Goal: Navigation & Orientation: Understand site structure

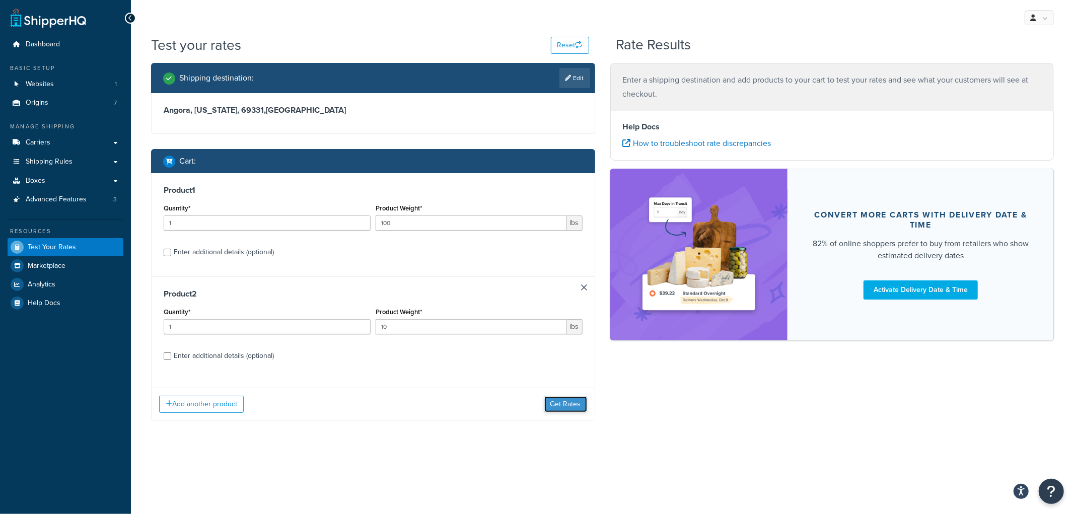
click at [559, 404] on button "Get Rates" at bounding box center [565, 404] width 43 height 16
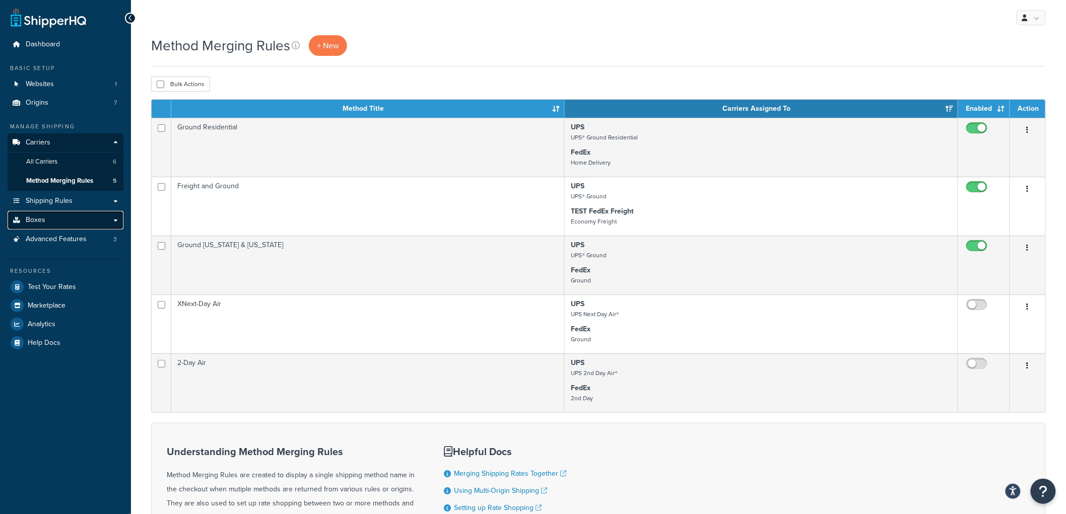
click at [66, 212] on link "Boxes" at bounding box center [66, 220] width 116 height 19
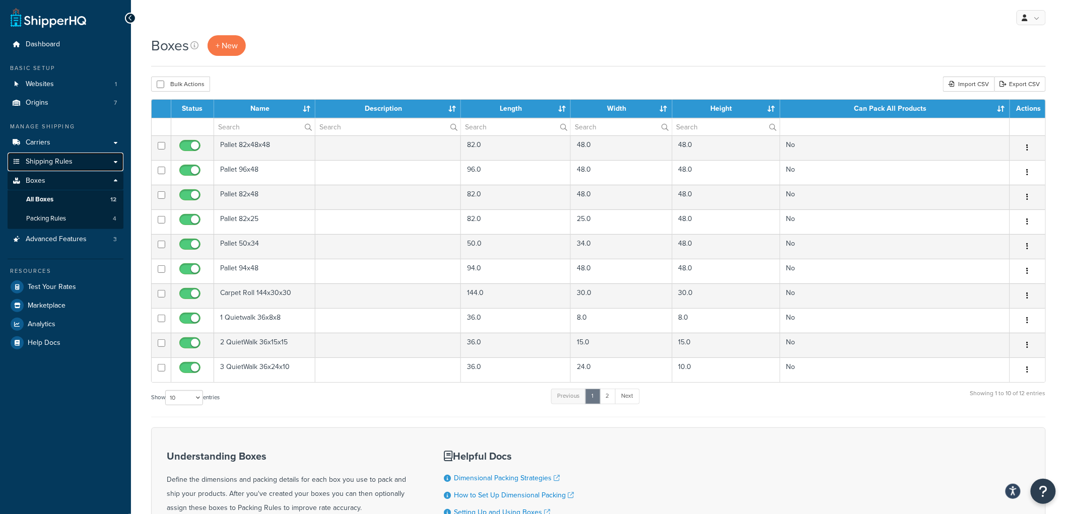
click at [57, 163] on span "Shipping Rules" at bounding box center [49, 162] width 47 height 9
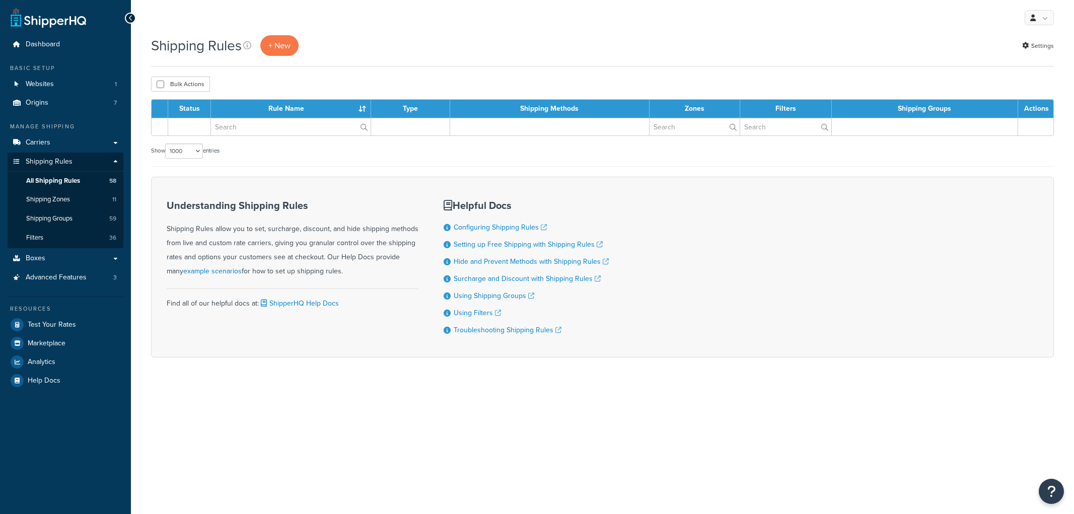
select select "1000"
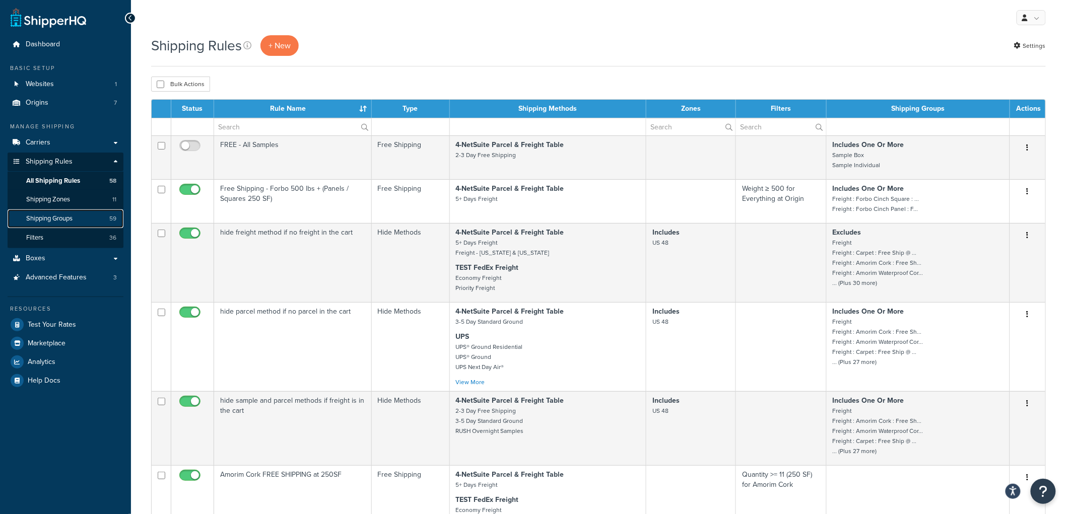
click at [51, 215] on span "Shipping Groups" at bounding box center [49, 219] width 46 height 9
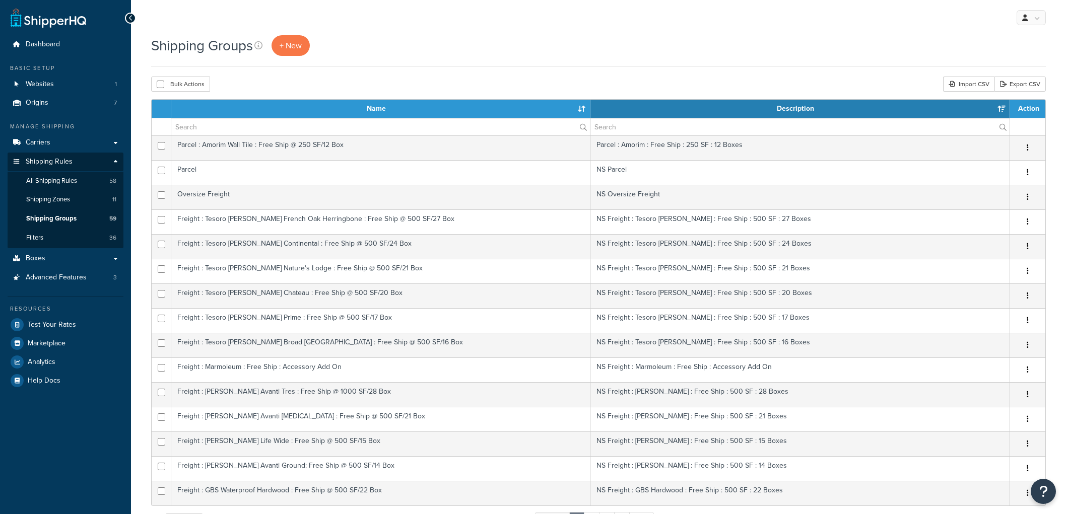
select select "15"
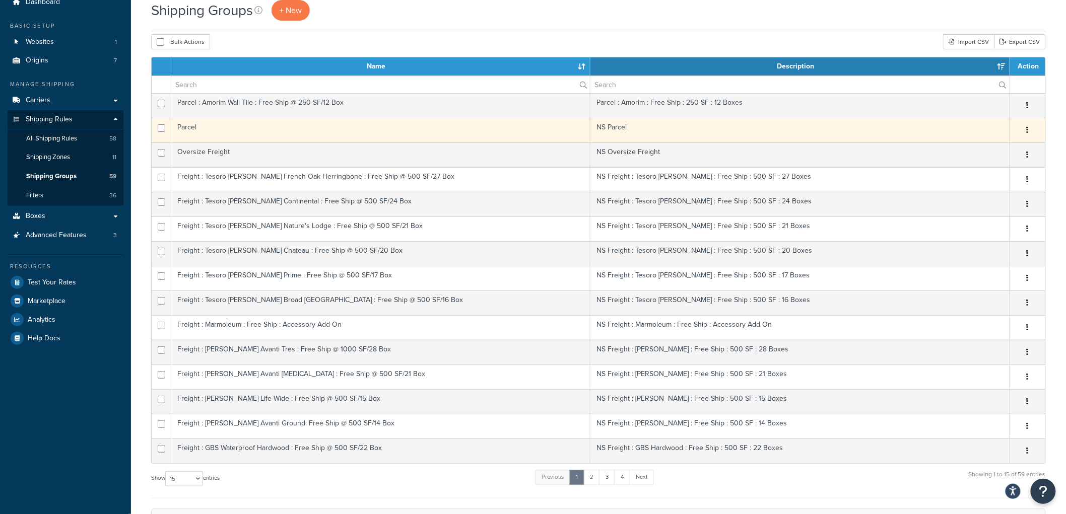
scroll to position [168, 0]
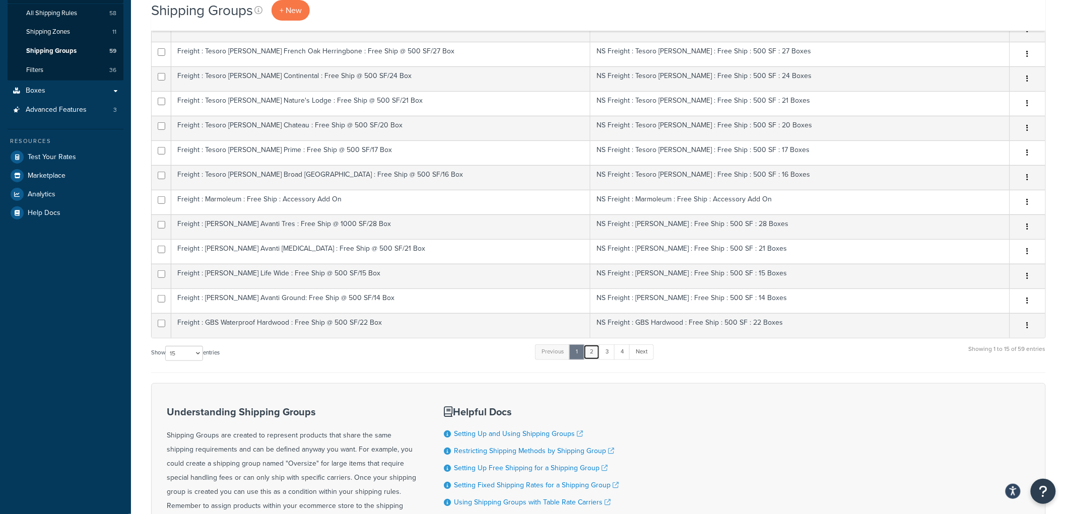
click at [592, 355] on link "2" at bounding box center [591, 351] width 17 height 15
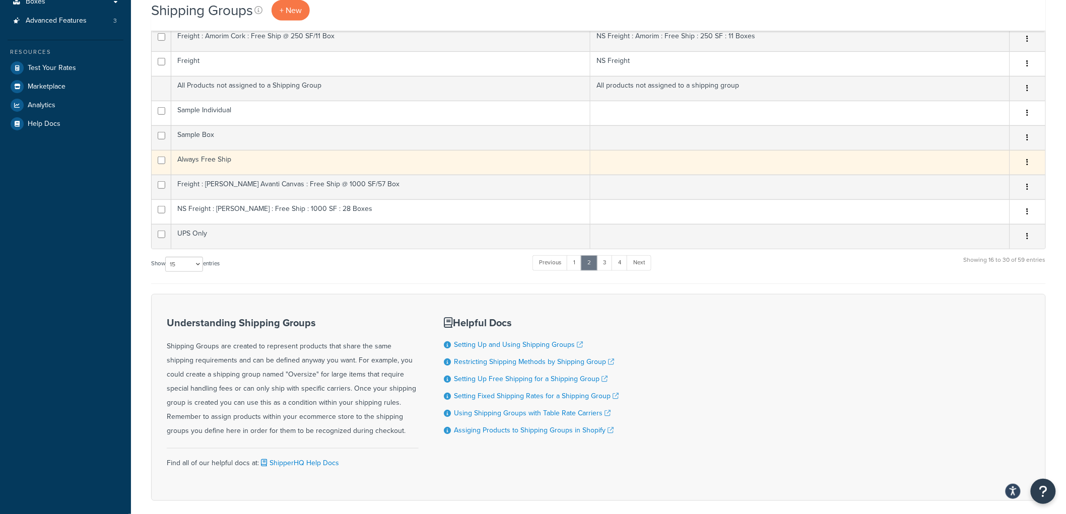
scroll to position [279, 0]
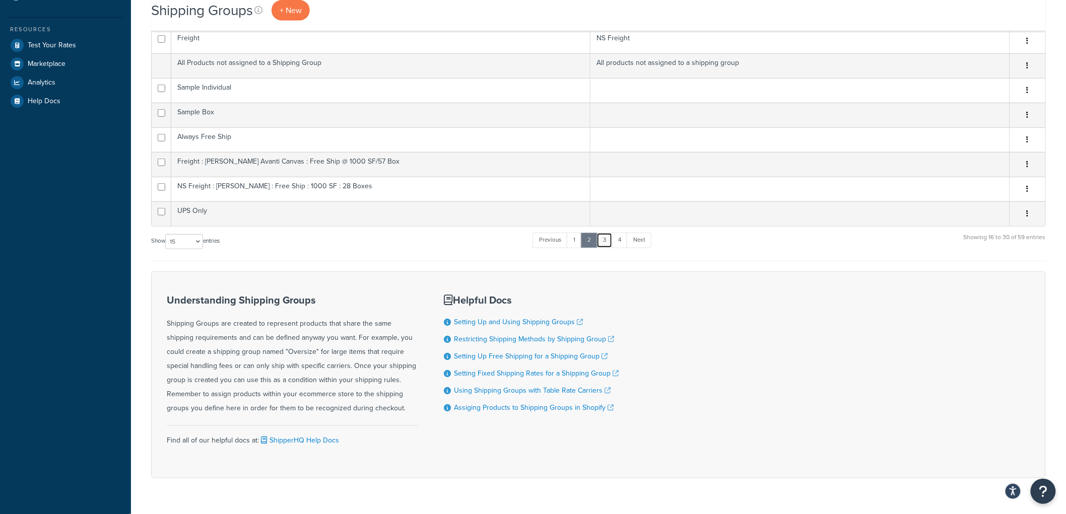
click at [607, 243] on link "3" at bounding box center [604, 240] width 16 height 15
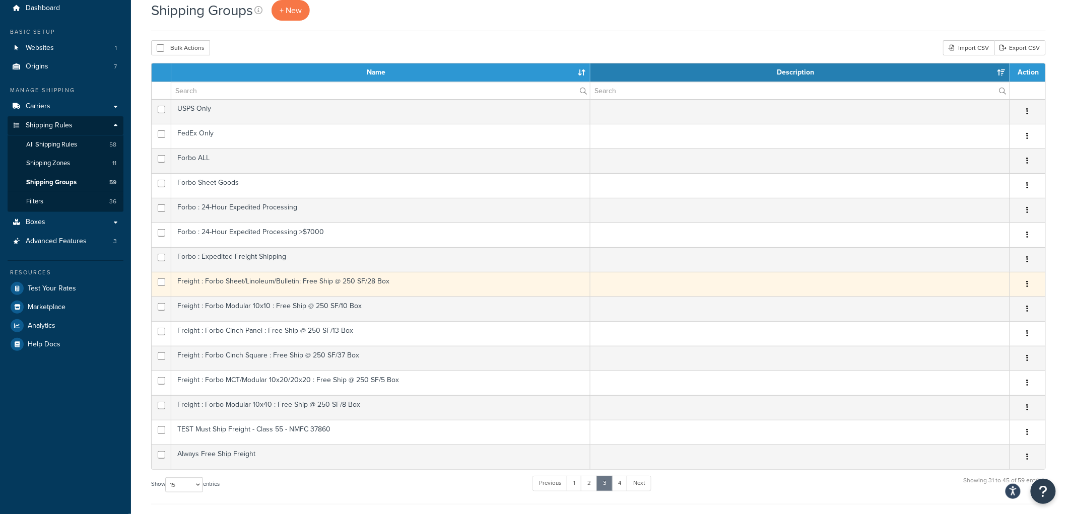
scroll to position [56, 0]
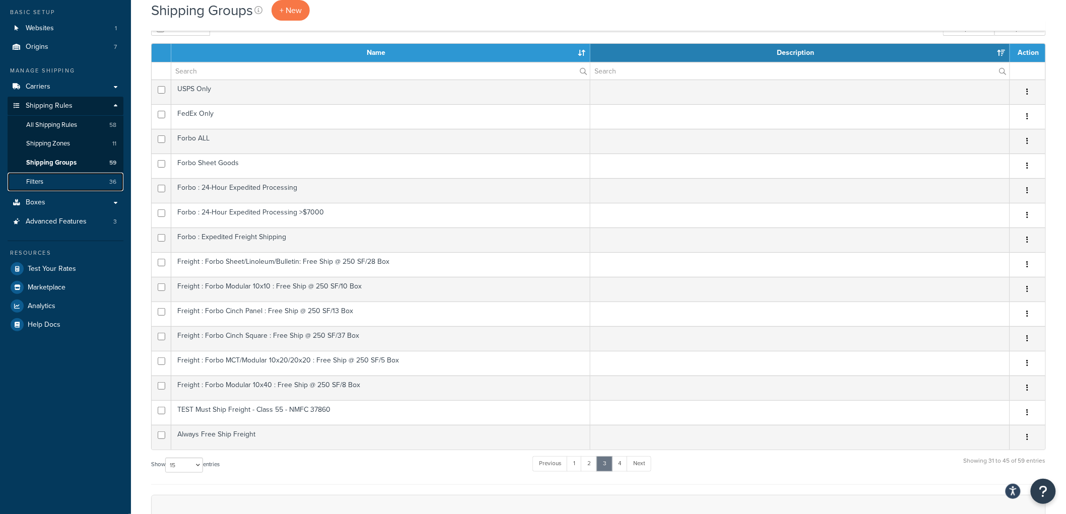
click at [90, 182] on link "Filters 36" at bounding box center [66, 182] width 116 height 19
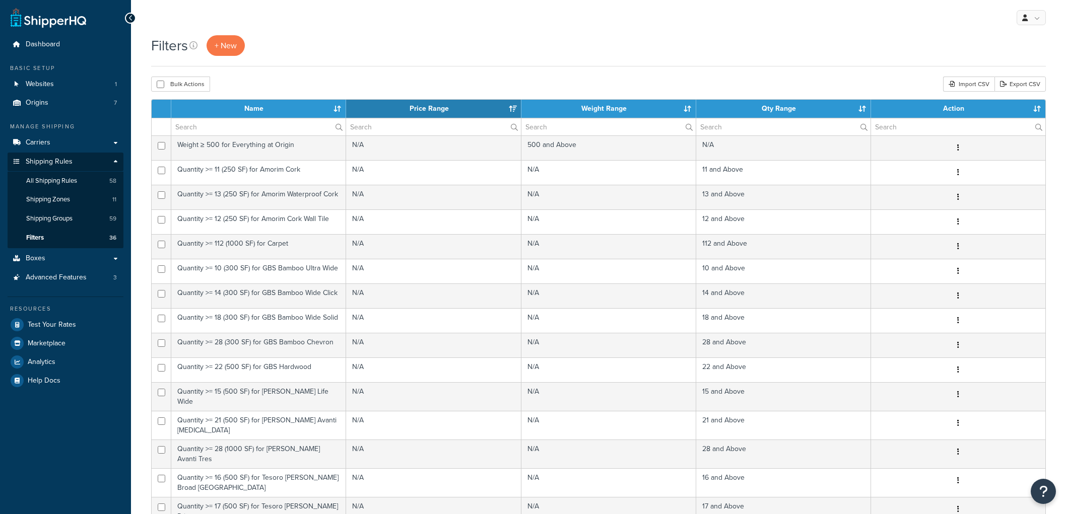
select select "15"
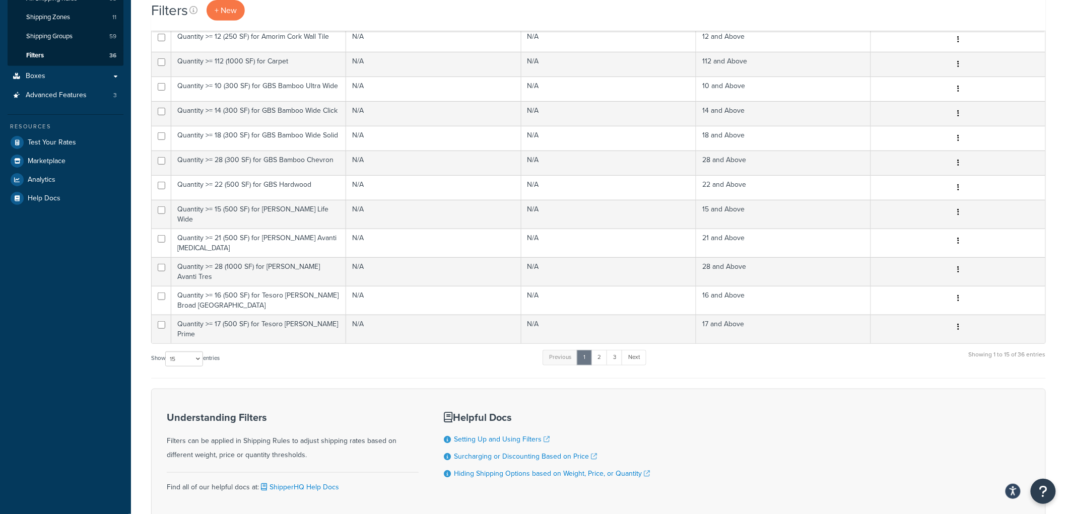
scroll to position [238, 0]
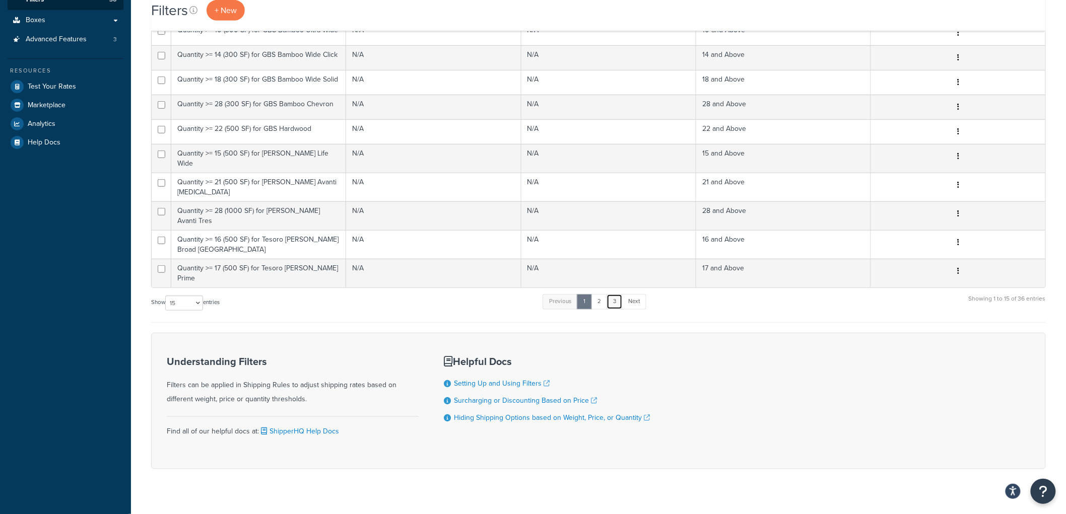
click at [616, 294] on link "3" at bounding box center [614, 301] width 16 height 15
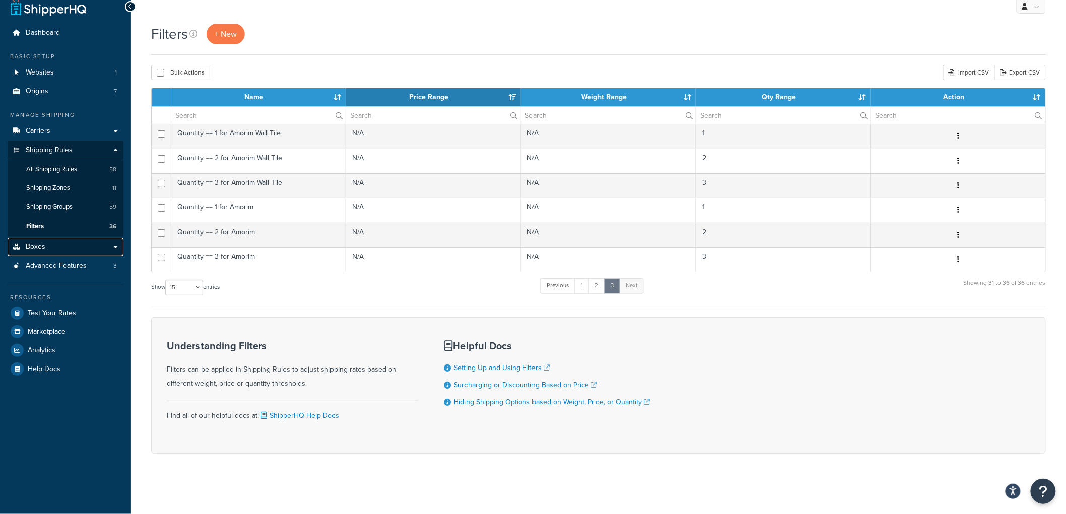
click at [69, 242] on link "Boxes" at bounding box center [66, 247] width 116 height 19
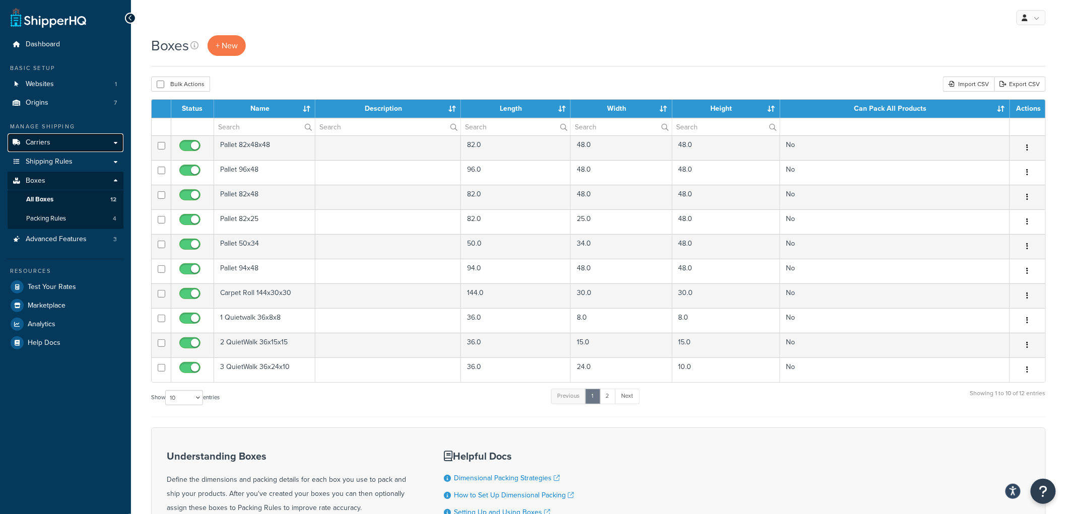
click at [67, 145] on link "Carriers" at bounding box center [66, 142] width 116 height 19
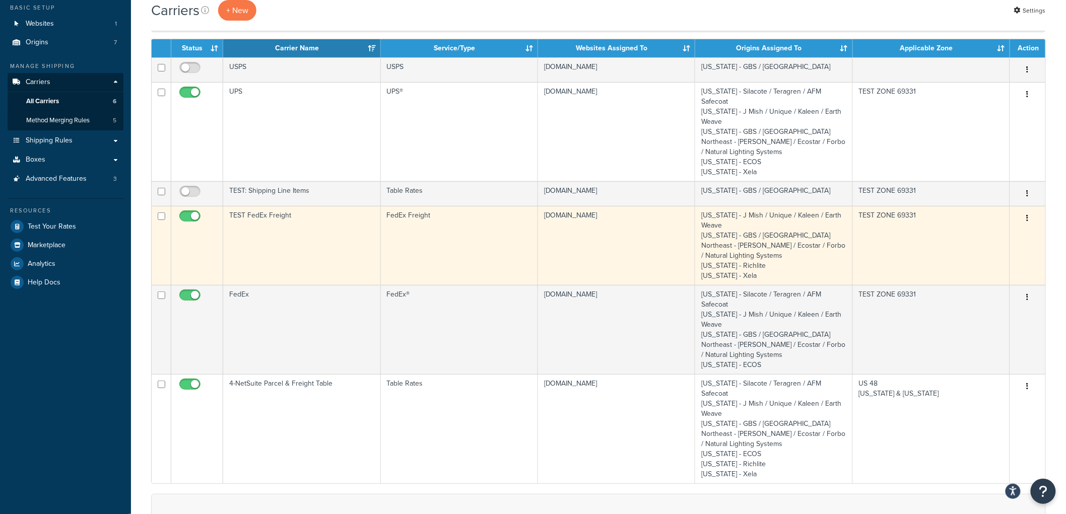
scroll to position [40, 0]
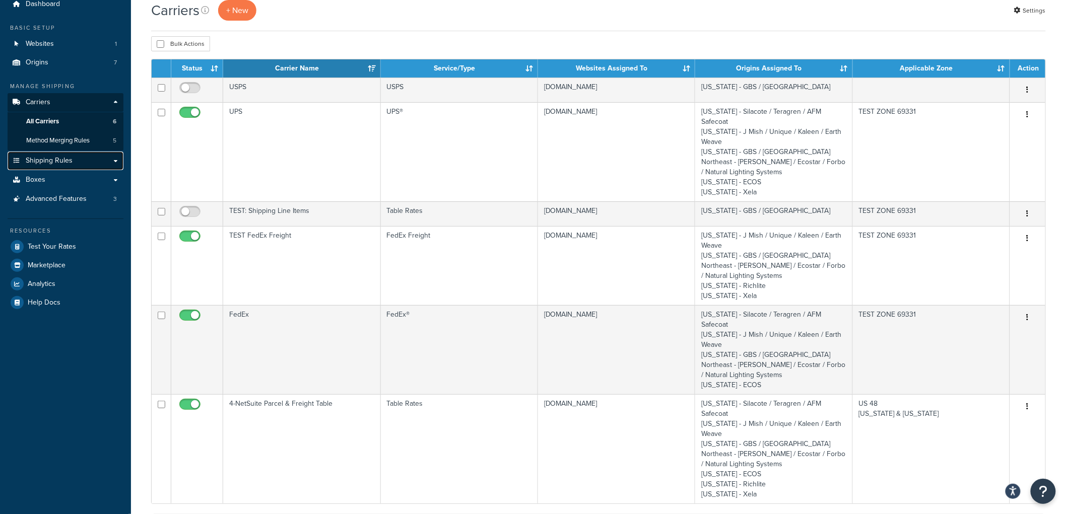
click at [84, 156] on link "Shipping Rules" at bounding box center [66, 161] width 116 height 19
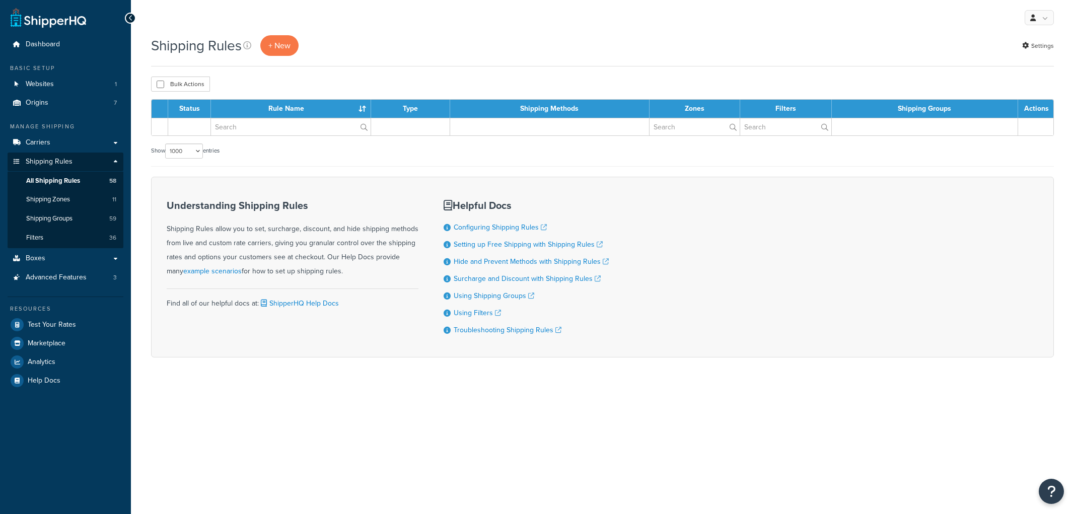
select select "1000"
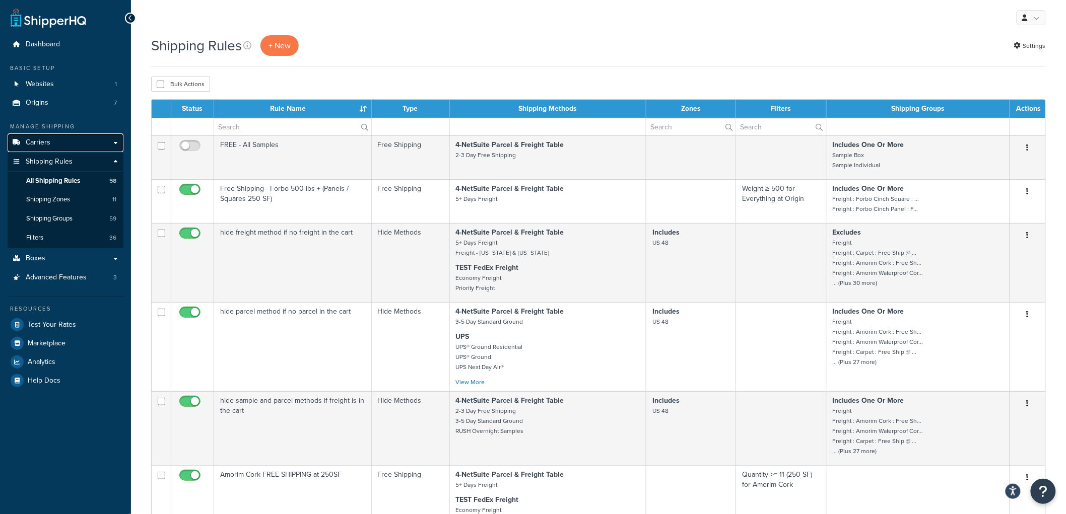
click at [54, 147] on link "Carriers" at bounding box center [66, 142] width 116 height 19
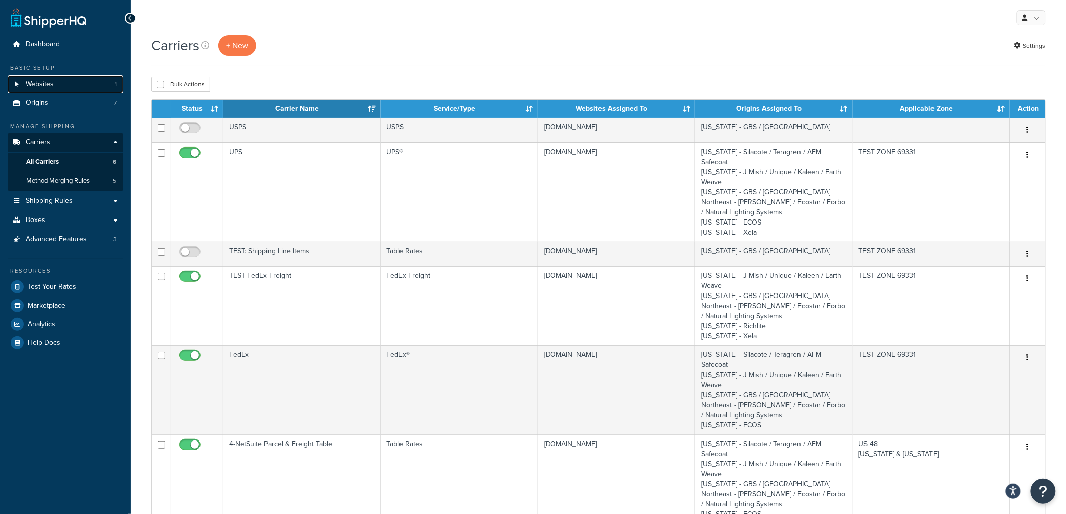
click at [50, 87] on span "Websites" at bounding box center [40, 84] width 28 height 9
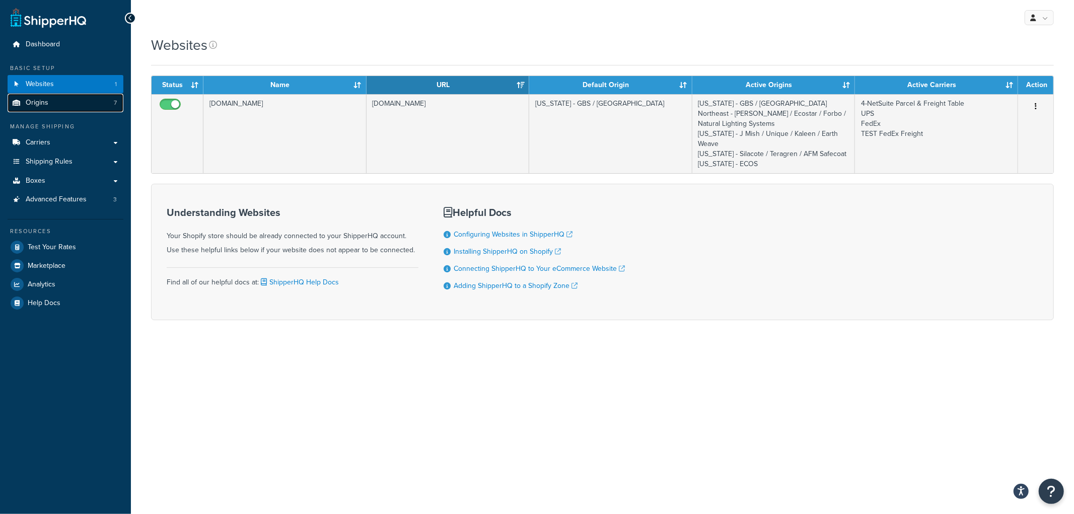
click at [49, 101] on link "Origins 7" at bounding box center [66, 103] width 116 height 19
